Goal: Task Accomplishment & Management: Manage account settings

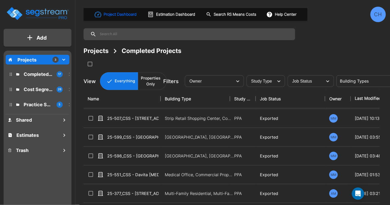
scroll to position [211, 0]
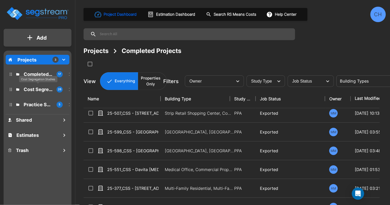
click at [39, 90] on p "Cost Segregation Studies" at bounding box center [38, 89] width 29 height 7
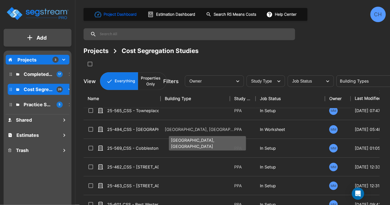
scroll to position [254, 0]
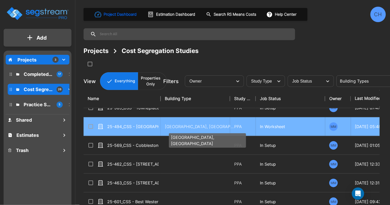
click at [192, 128] on p "Motel-Hotel, Motel-Hotel Site" at bounding box center [199, 126] width 69 height 6
checkbox input "true"
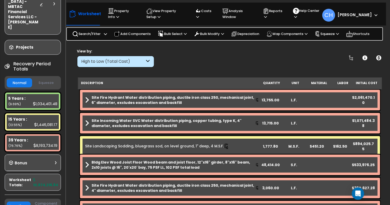
scroll to position [58, 0]
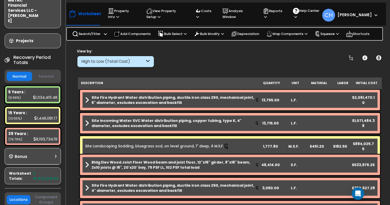
click at [43, 72] on button "Squeeze" at bounding box center [45, 76] width 25 height 9
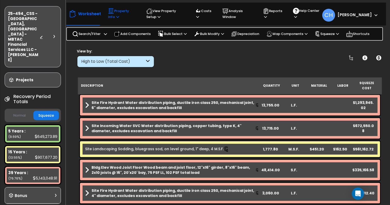
scroll to position [21, 0]
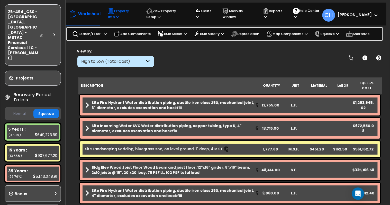
click at [108, 18] on p "Property Info" at bounding box center [122, 14] width 29 height 12
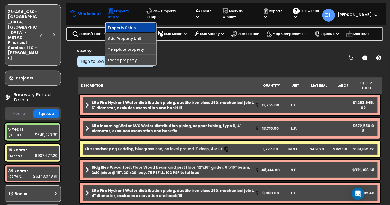
click at [121, 31] on link "Property Setup" at bounding box center [130, 28] width 51 height 10
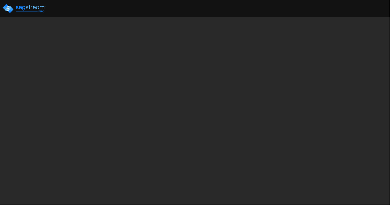
select select "2024"
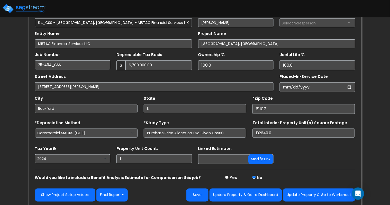
scroll to position [58, 0]
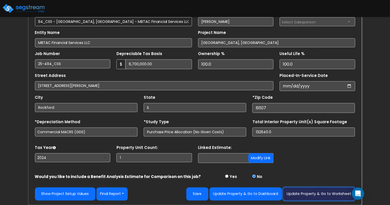
click at [317, 194] on button "Update Property & Go to Worksheet" at bounding box center [319, 193] width 72 height 13
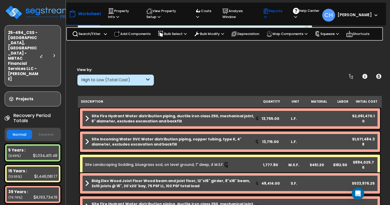
click at [278, 17] on p "Reports" at bounding box center [273, 14] width 20 height 12
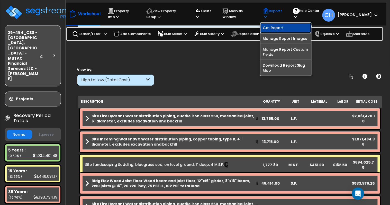
click at [281, 29] on link "Get Report" at bounding box center [285, 28] width 51 height 10
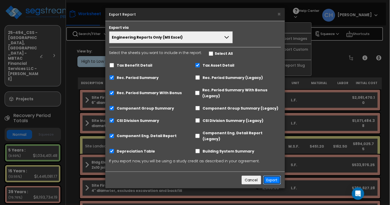
click at [271, 175] on button "Export" at bounding box center [272, 179] width 18 height 9
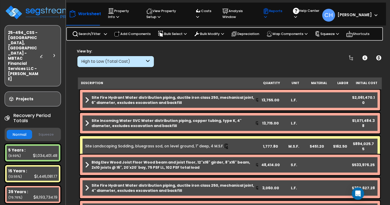
click at [279, 15] on p "Reports" at bounding box center [273, 14] width 20 height 12
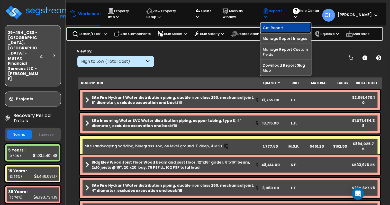
click at [278, 26] on link "Get Report" at bounding box center [285, 28] width 51 height 10
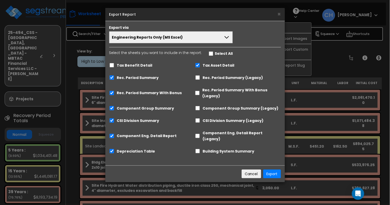
click at [176, 38] on span "Engineering Reports Only (MS Excel)" at bounding box center [147, 37] width 71 height 5
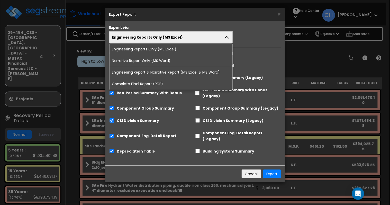
click at [144, 83] on li "Complete Final Report (PDF)" at bounding box center [170, 84] width 123 height 12
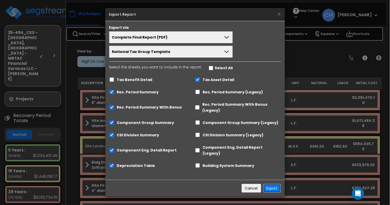
click at [273, 184] on button "Export" at bounding box center [272, 188] width 18 height 9
